Goal: Transaction & Acquisition: Obtain resource

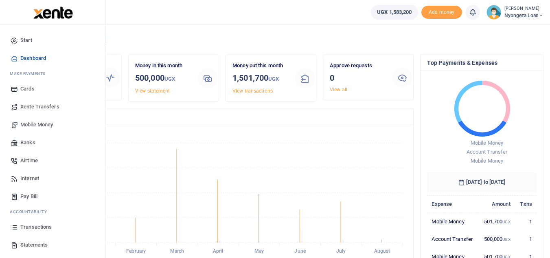
scroll to position [108, 103]
click at [37, 225] on span "Transactions" at bounding box center [35, 227] width 31 height 8
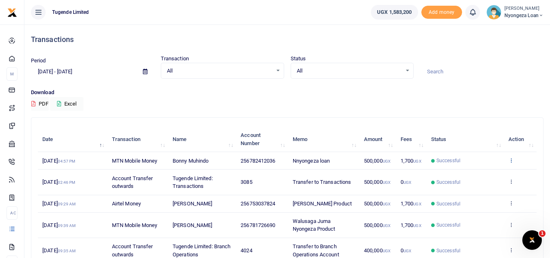
click at [509, 162] on icon at bounding box center [510, 160] width 5 height 6
click at [459, 171] on icon at bounding box center [457, 173] width 5 height 6
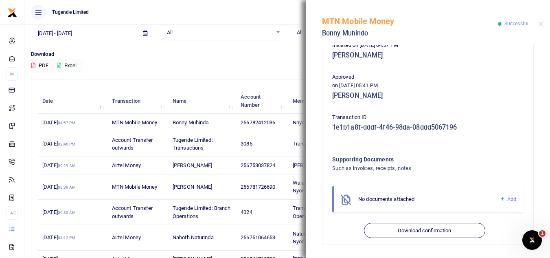
scroll to position [39, 0]
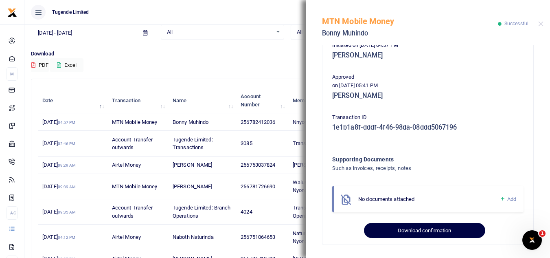
click at [407, 226] on button "Download confirmation" at bounding box center [424, 230] width 121 height 15
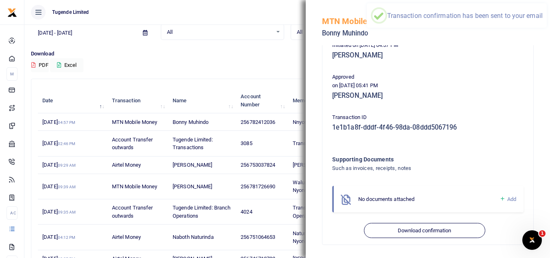
click at [271, 50] on p "Download" at bounding box center [287, 54] width 512 height 9
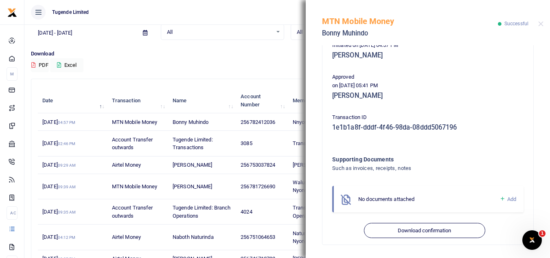
click at [285, 82] on div "Search: Date Transaction Name Account Number Memo Amount Fees Status Action [DA…" at bounding box center [286, 214] width 511 height 270
